Goal: Task Accomplishment & Management: Use online tool/utility

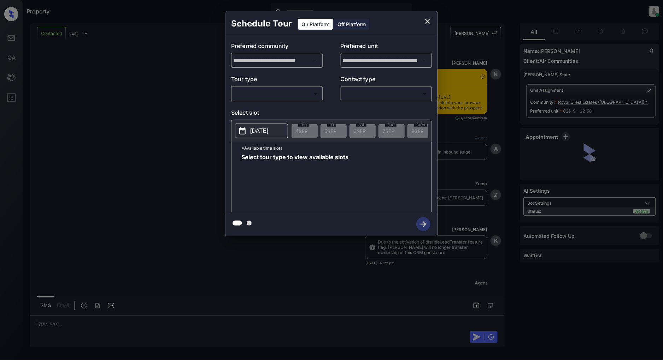
scroll to position [1886, 0]
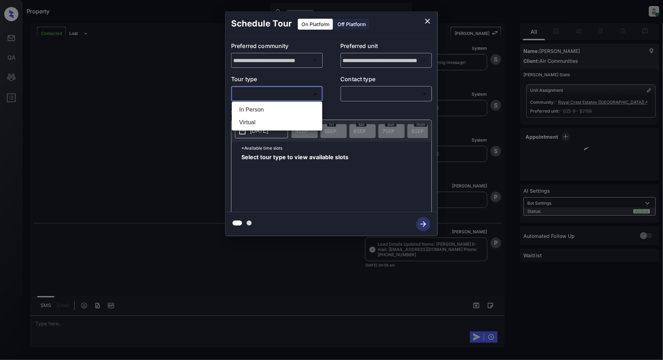
click at [264, 94] on body "Property [PERSON_NAME] Online Set yourself offline Set yourself on break Profil…" at bounding box center [331, 180] width 663 height 360
click at [253, 107] on li "In Person" at bounding box center [277, 110] width 87 height 13
type input "********"
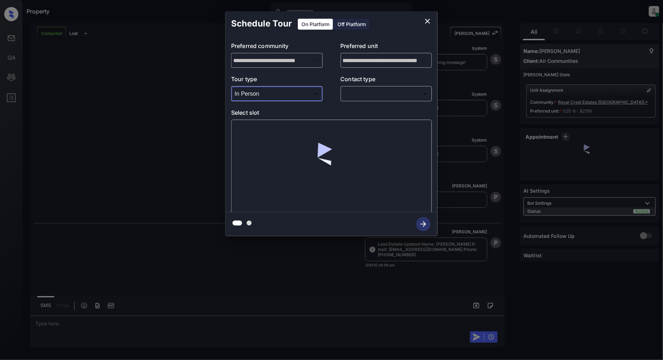
click at [375, 93] on body "Property Patrick Deasis Online Set yourself offline Set yourself on break Profi…" at bounding box center [331, 180] width 663 height 360
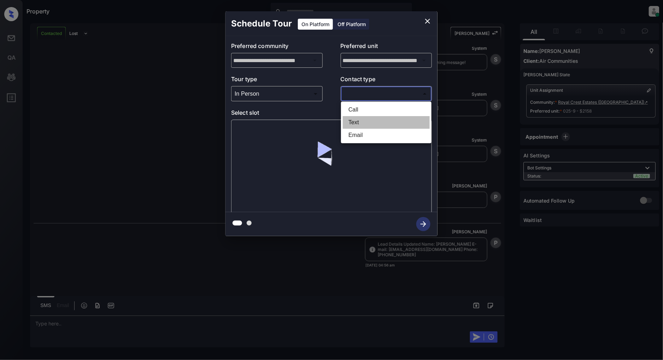
click at [356, 126] on li "Text" at bounding box center [386, 122] width 87 height 13
type input "****"
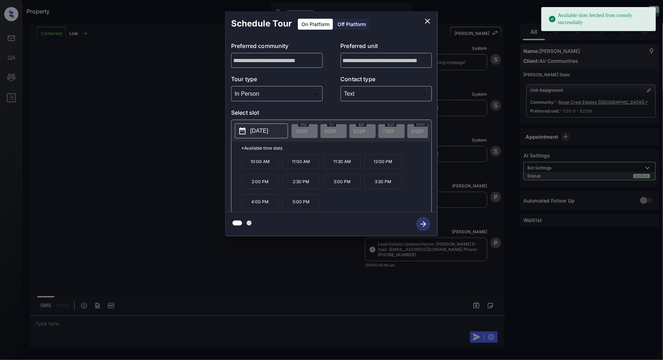
click at [268, 128] on p "2025-09-10" at bounding box center [259, 131] width 18 height 8
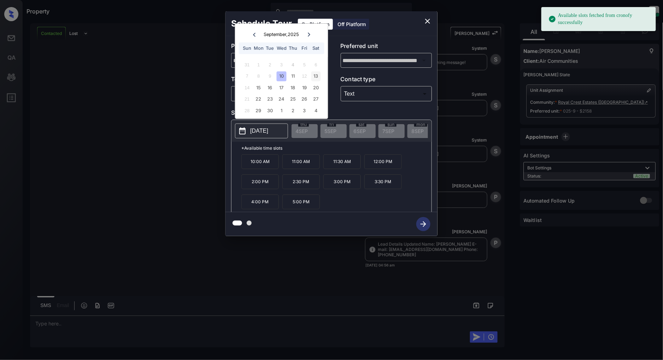
click at [316, 77] on div "13" at bounding box center [316, 77] width 10 height 10
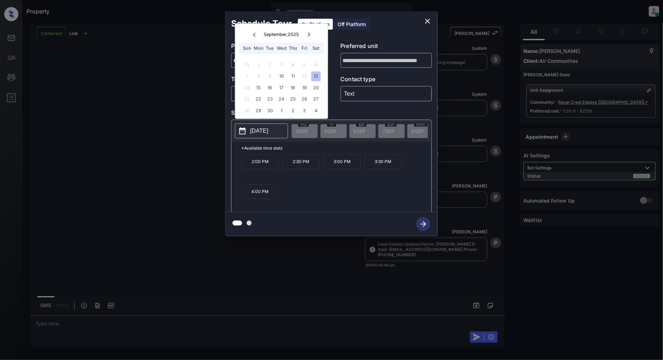
click at [254, 167] on p "2:00 PM" at bounding box center [259, 161] width 37 height 15
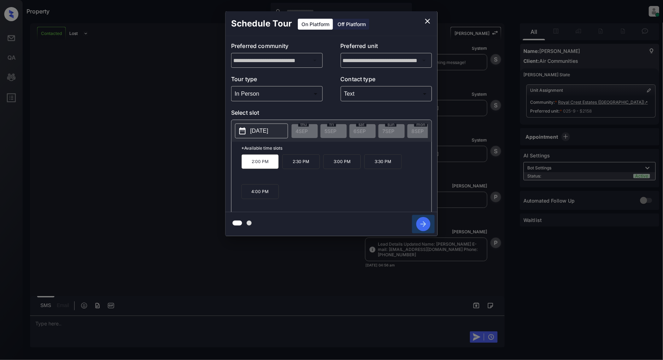
click at [421, 224] on icon "button" at bounding box center [424, 225] width 6 height 6
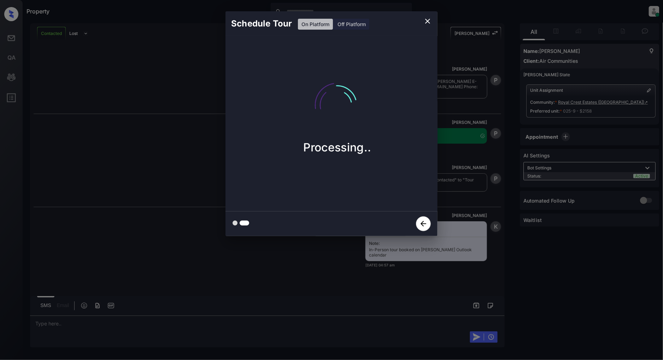
scroll to position [2048, 0]
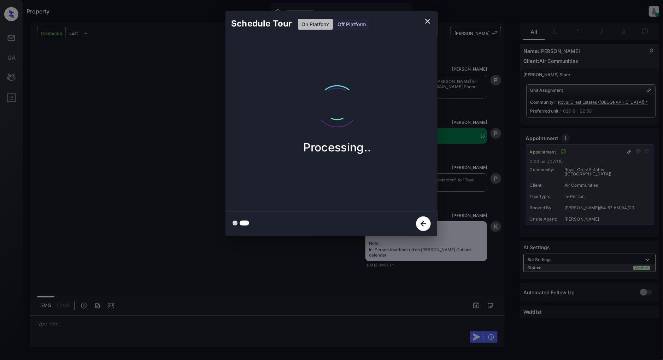
click at [426, 20] on icon "close" at bounding box center [427, 21] width 8 height 8
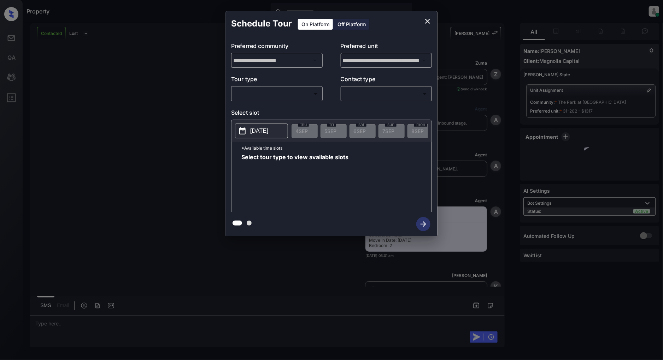
scroll to position [427, 0]
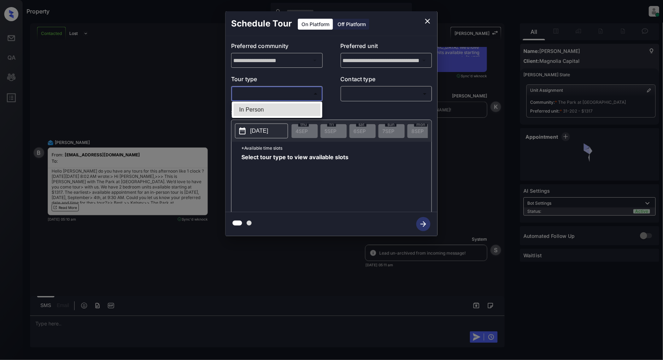
click at [276, 91] on body "Property Patrick Deasis Online Set yourself offline Set yourself on break Profi…" at bounding box center [331, 180] width 663 height 360
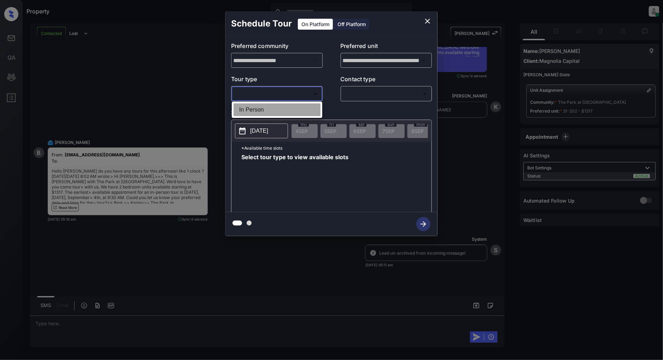
click at [262, 111] on li "In Person" at bounding box center [277, 110] width 87 height 13
type input "********"
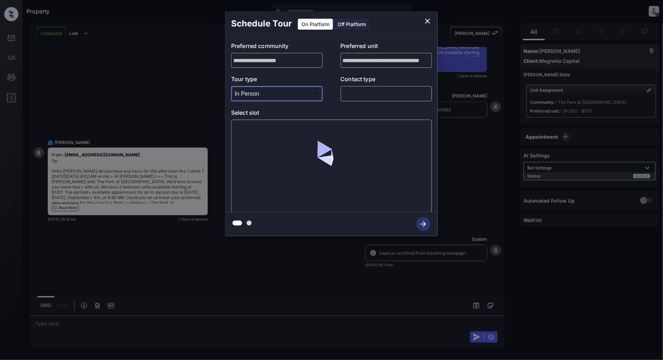
click at [362, 92] on body "Property Patrick Deasis Online Set yourself offline Set yourself on break Profi…" at bounding box center [331, 180] width 663 height 360
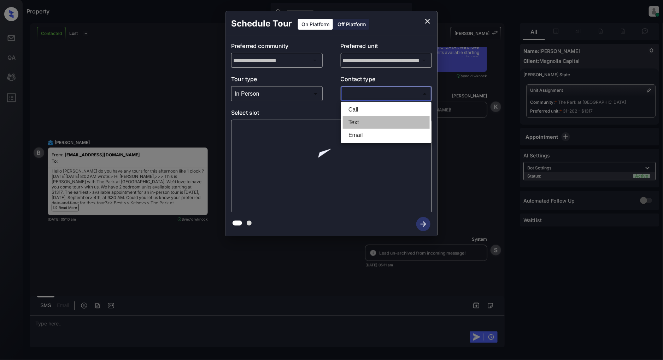
click at [354, 122] on li "Text" at bounding box center [386, 122] width 87 height 13
type input "****"
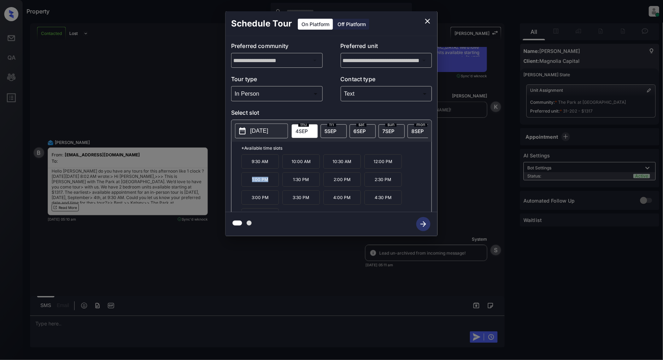
drag, startPoint x: 267, startPoint y: 187, endPoint x: 240, endPoint y: 187, distance: 26.9
click at [240, 187] on div "*Available time slots 9:30 AM 10:00 AM 10:30 AM 12:00 PM 1:00 PM 1:30 PM 2:00 P…" at bounding box center [331, 178] width 200 height 72
copy p "1:00 PM"
click at [427, 20] on icon "close" at bounding box center [427, 21] width 5 height 5
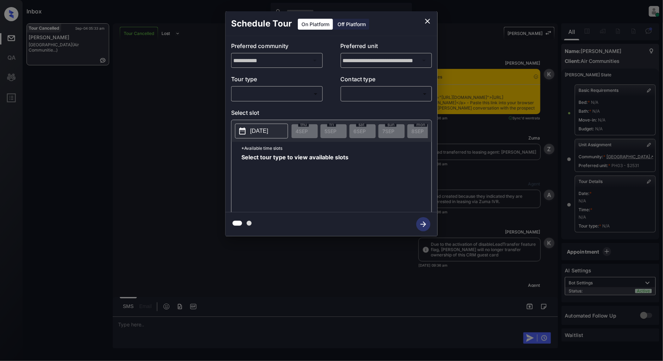
scroll to position [3274, 0]
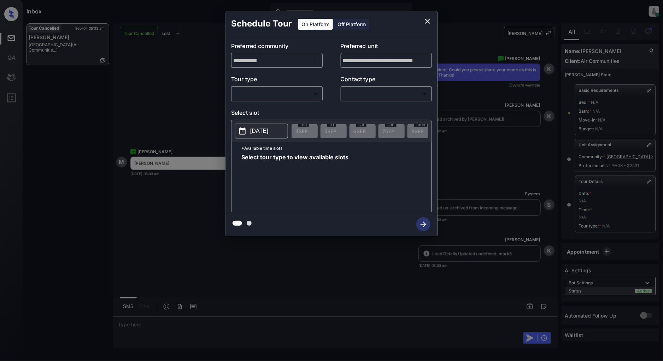
click at [274, 90] on body "Inbox Patrick Deasis Online Set yourself offline Set yourself on break Profile …" at bounding box center [331, 180] width 663 height 361
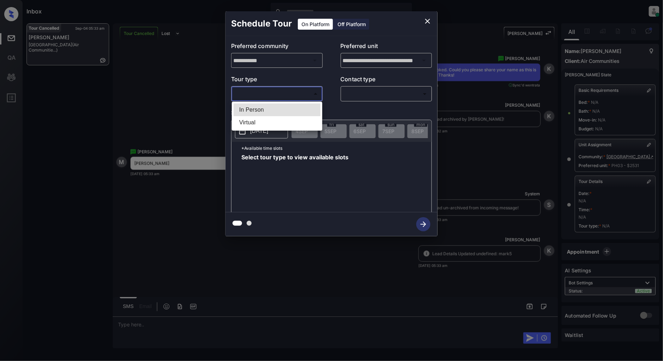
click at [266, 105] on li "In Person" at bounding box center [277, 110] width 87 height 13
type input "********"
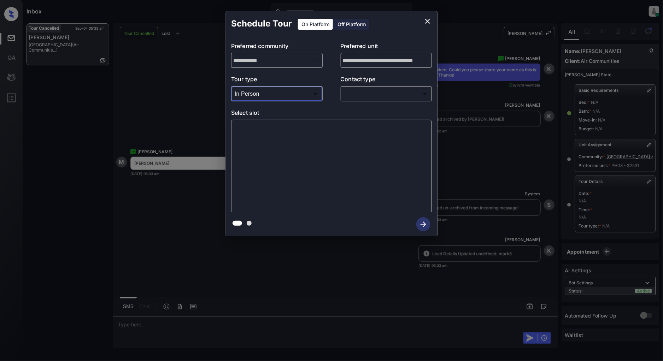
click at [375, 98] on body "Inbox Patrick Deasis Online Set yourself offline Set yourself on break Profile …" at bounding box center [331, 180] width 663 height 361
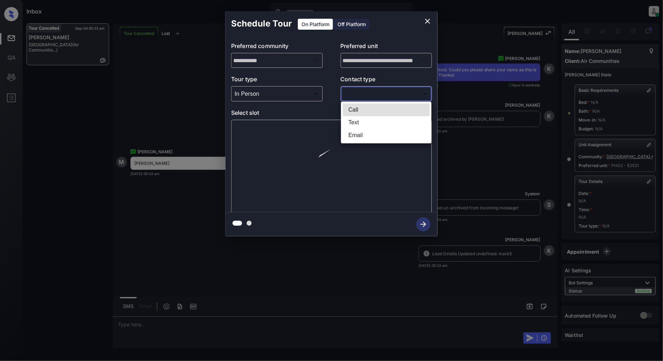
click at [368, 124] on li "Text" at bounding box center [386, 122] width 87 height 13
type input "****"
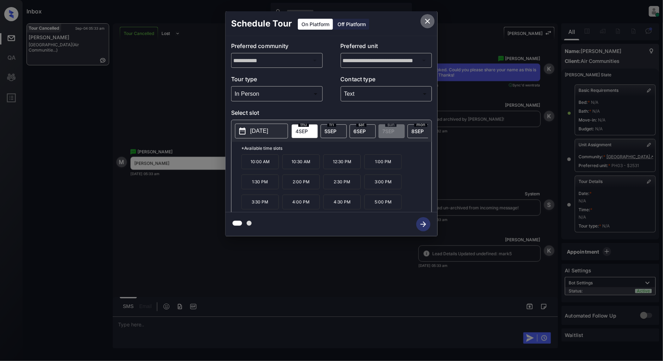
click at [429, 18] on icon "close" at bounding box center [427, 21] width 8 height 8
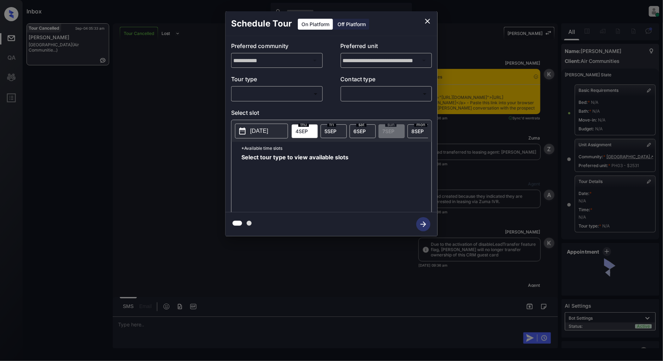
scroll to position [3274, 0]
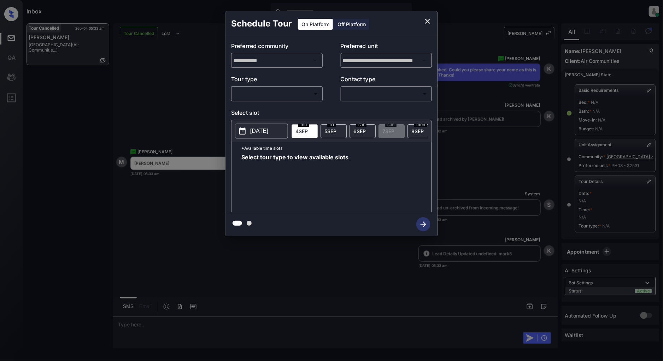
click at [259, 97] on body "Inbox Patrick Deasis Online Set yourself offline Set yourself on break Profile …" at bounding box center [331, 180] width 663 height 361
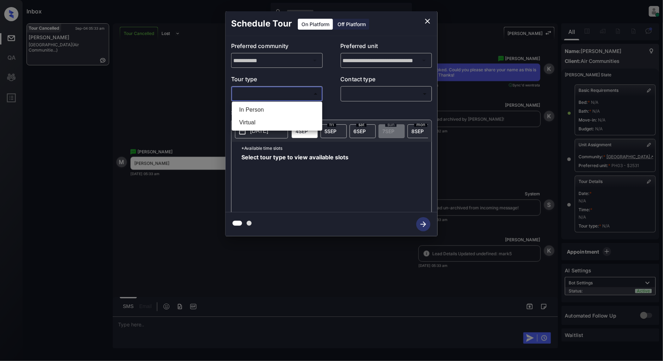
click at [250, 108] on li "In Person" at bounding box center [277, 110] width 87 height 13
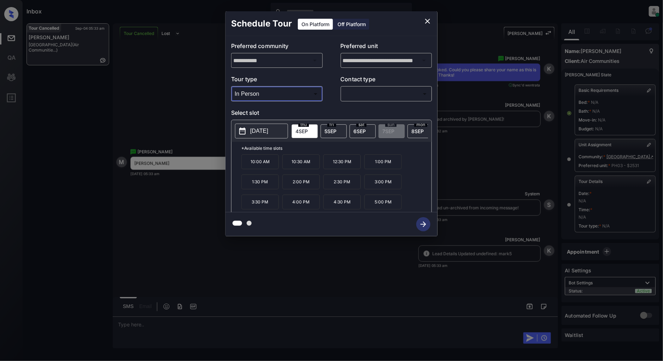
type input "********"
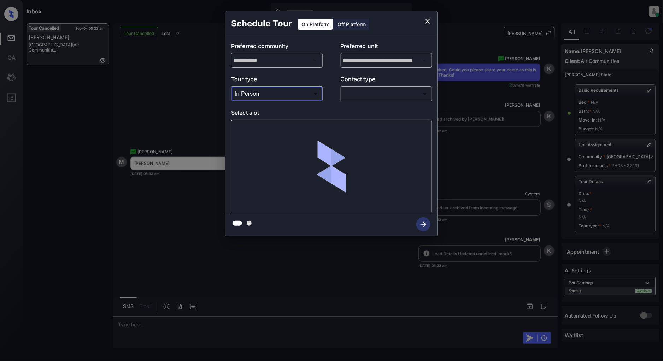
click at [380, 94] on body "Inbox Patrick Deasis Online Set yourself offline Set yourself on break Profile …" at bounding box center [331, 180] width 663 height 361
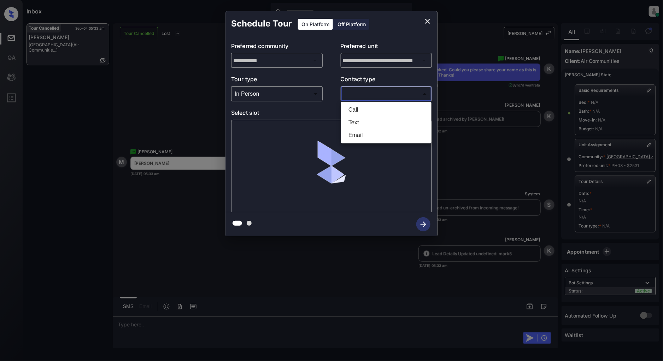
click at [357, 119] on li "Text" at bounding box center [386, 122] width 87 height 13
type input "****"
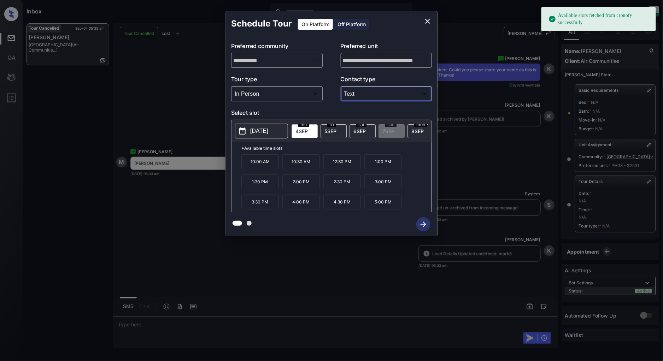
click at [305, 189] on p "2:00 PM" at bounding box center [300, 182] width 37 height 15
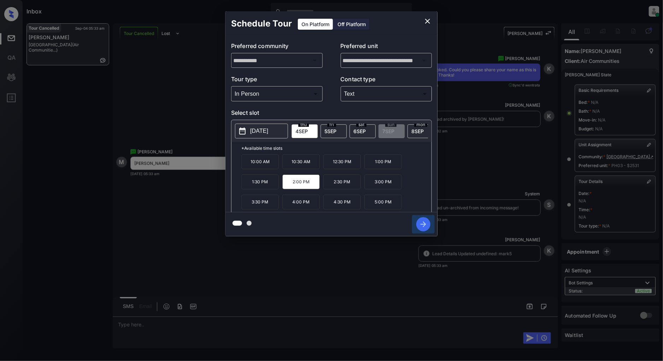
click at [423, 227] on icon "button" at bounding box center [423, 224] width 14 height 14
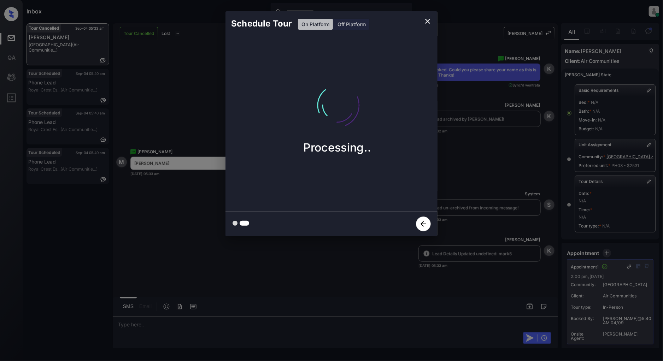
click at [425, 18] on icon "close" at bounding box center [427, 21] width 8 height 8
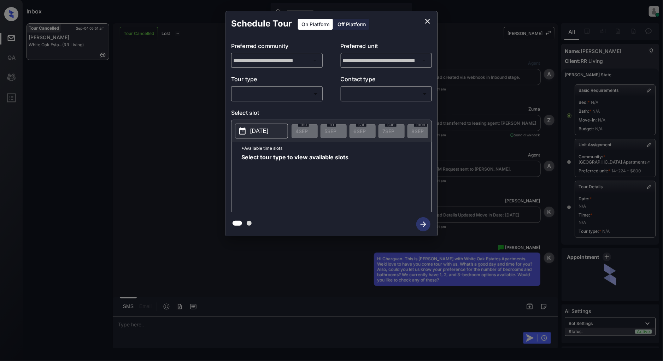
scroll to position [2406, 0]
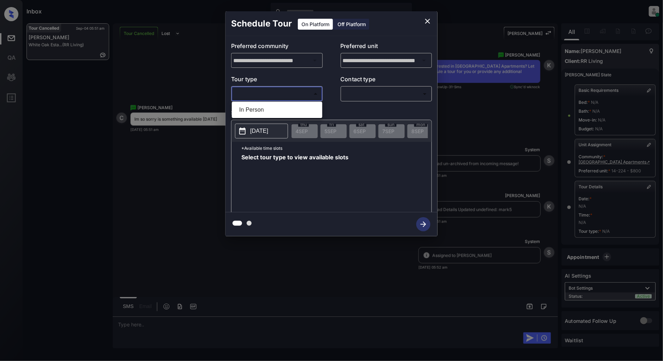
click at [264, 89] on body "Inbox [PERSON_NAME] Online Set yourself offline Set yourself on break Profile S…" at bounding box center [331, 180] width 663 height 361
click at [257, 114] on li "In Person" at bounding box center [277, 110] width 87 height 13
type input "********"
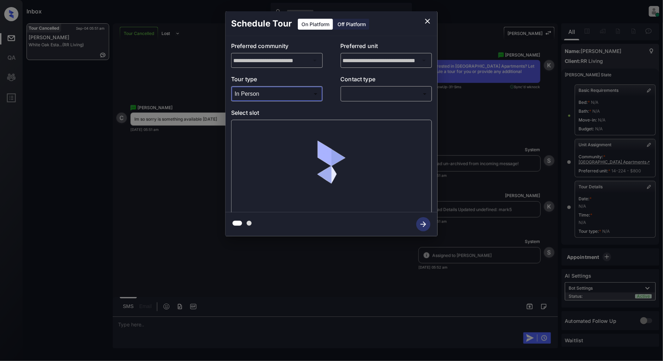
click at [387, 98] on body "Inbox [PERSON_NAME] Online Set yourself offline Set yourself on break Profile S…" at bounding box center [331, 180] width 663 height 361
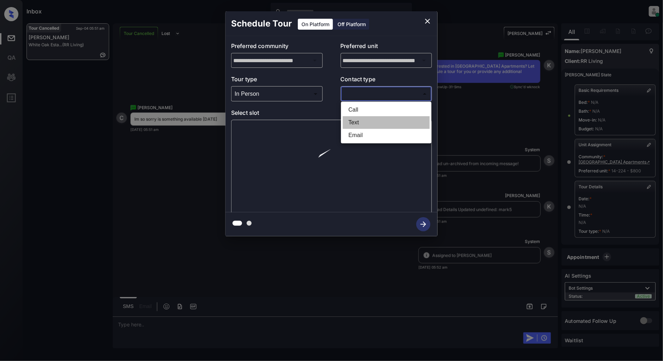
click at [373, 119] on li "Text" at bounding box center [386, 122] width 87 height 13
type input "****"
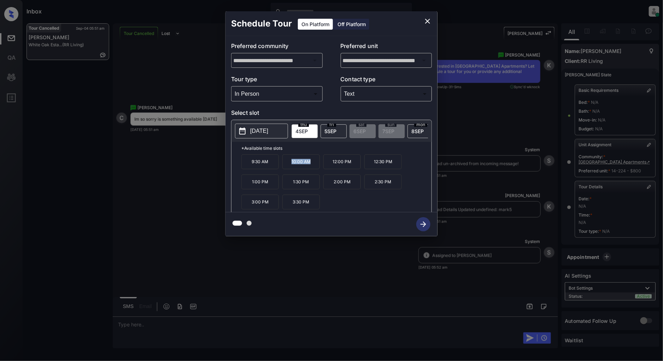
drag, startPoint x: 313, startPoint y: 166, endPoint x: 285, endPoint y: 165, distance: 28.7
click at [285, 165] on p "10:00 AM" at bounding box center [300, 161] width 37 height 15
copy p "10:00 AM"
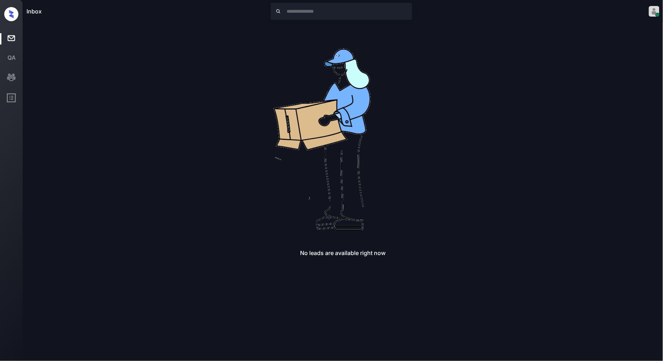
click at [502, 151] on div "No leads are available right now" at bounding box center [343, 139] width 633 height 233
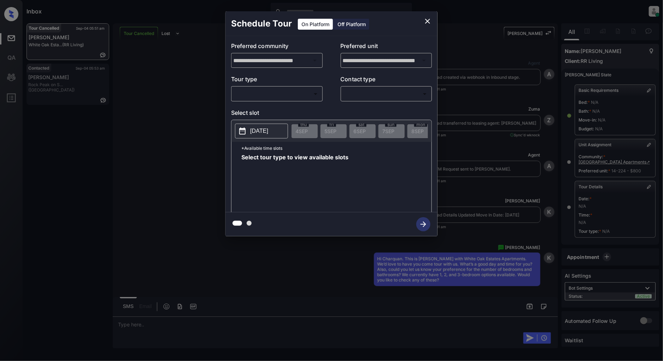
scroll to position [2406, 0]
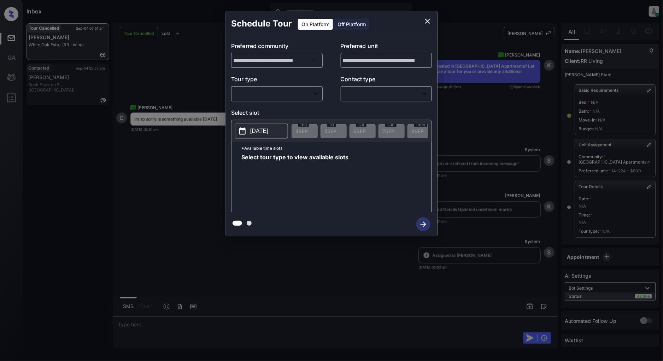
click at [278, 89] on body "Inbox [PERSON_NAME] Online Set yourself offline Set yourself on break Profile S…" at bounding box center [331, 180] width 663 height 361
click at [260, 110] on li "In Person" at bounding box center [277, 110] width 87 height 13
type input "********"
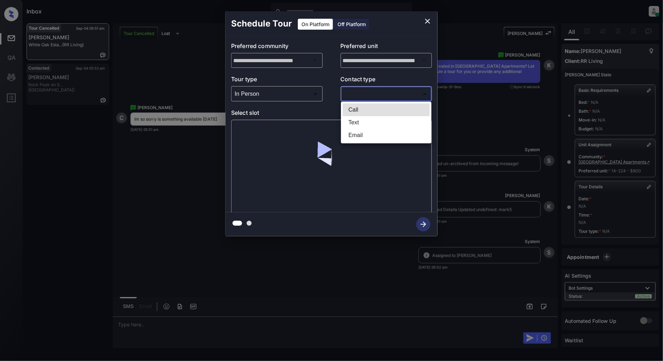
click at [398, 95] on body "Inbox [PERSON_NAME] Online Set yourself offline Set yourself on break Profile S…" at bounding box center [331, 180] width 663 height 361
click at [368, 124] on li "Text" at bounding box center [386, 122] width 87 height 13
type input "****"
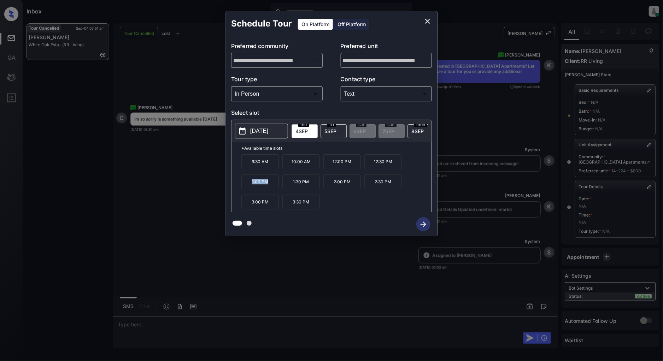
drag, startPoint x: 274, startPoint y: 188, endPoint x: 236, endPoint y: 188, distance: 37.5
click at [236, 188] on div "*Available time slots 9:30 AM 10:00 AM 12:00 PM 12:30 PM 1:00 PM 1:30 PM 2:00 P…" at bounding box center [331, 178] width 200 height 72
copy p "1:00 PM"
drag, startPoint x: 270, startPoint y: 208, endPoint x: 241, endPoint y: 210, distance: 28.7
click at [241, 210] on div "*Available time slots 9:30 AM 10:00 AM 12:00 PM 12:30 PM 1:00 PM 1:30 PM 2:00 P…" at bounding box center [331, 178] width 200 height 72
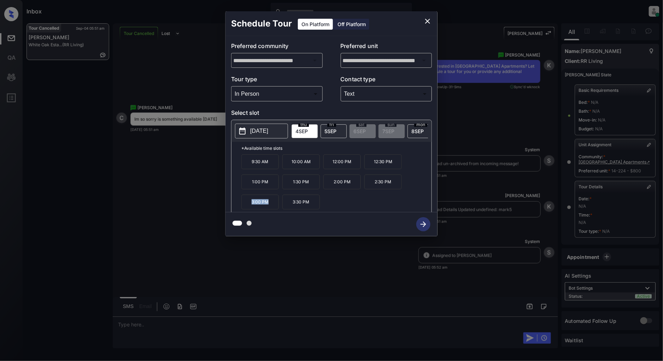
copy p "3:00 PM"
click at [428, 22] on icon "close" at bounding box center [427, 21] width 8 height 8
